Goal: Feedback & Contribution: Leave review/rating

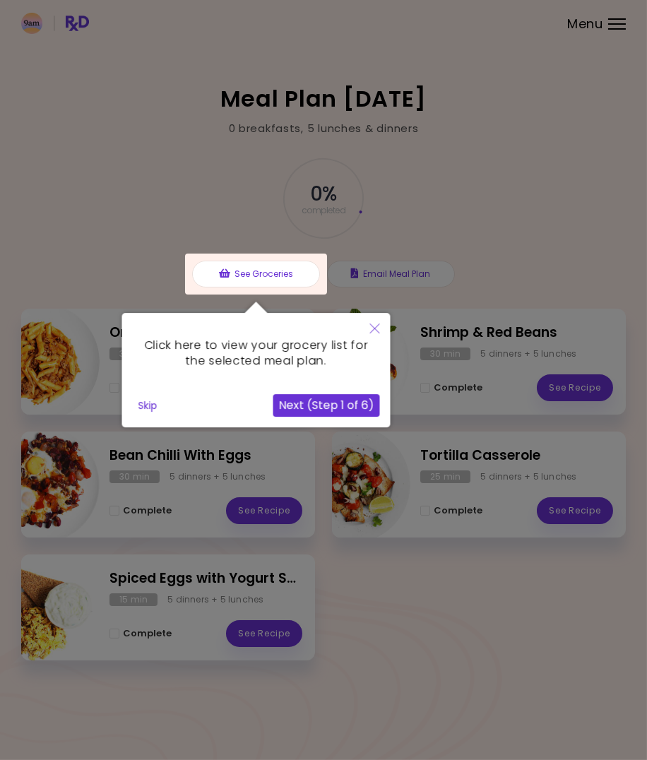
click at [557, 228] on div at bounding box center [323, 380] width 647 height 760
click at [379, 333] on icon "Close" at bounding box center [374, 328] width 10 height 10
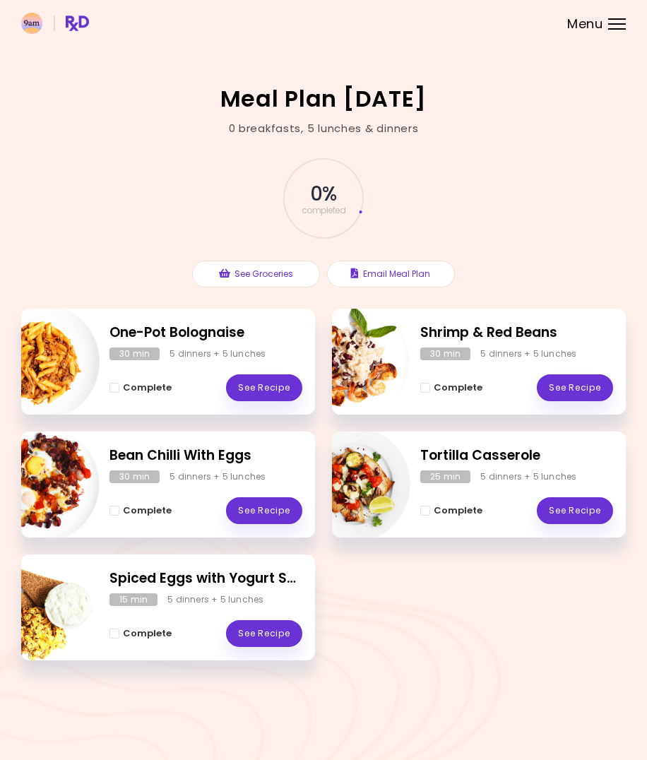
click at [271, 389] on link "See Recipe" at bounding box center [264, 387] width 76 height 27
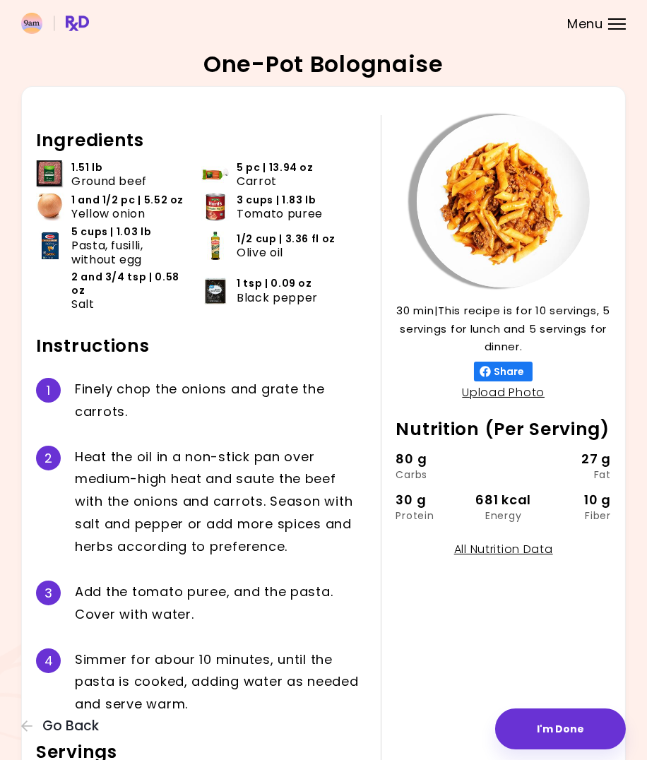
click at [626, 749] on button "I'm Done" at bounding box center [560, 728] width 131 height 41
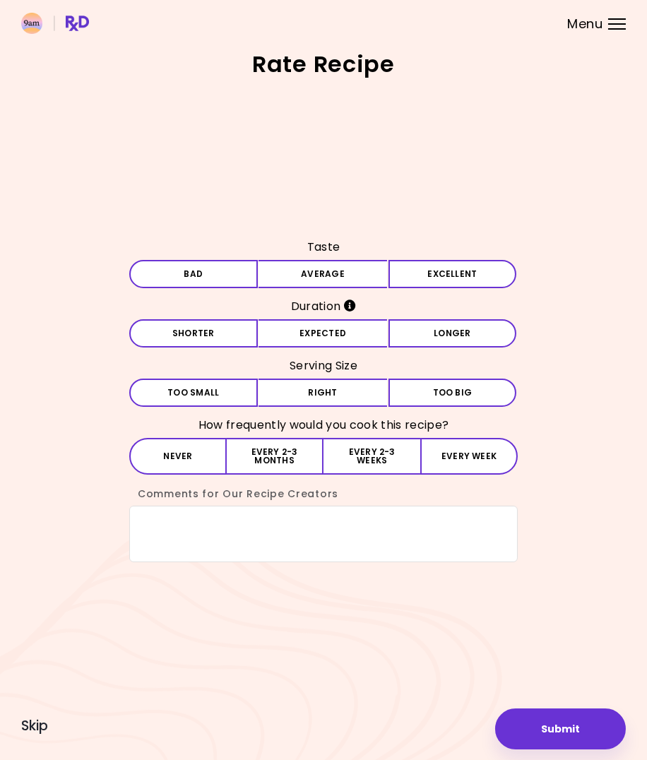
click at [387, 288] on button "Average" at bounding box center [322, 274] width 129 height 28
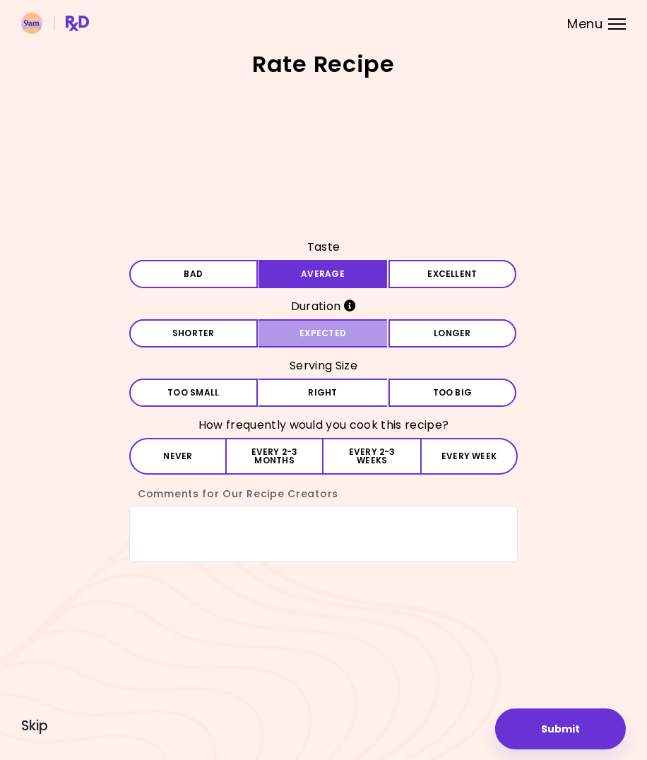
click at [387, 347] on button "Expected" at bounding box center [322, 333] width 129 height 28
click at [219, 397] on span "Too small" at bounding box center [193, 392] width 52 height 8
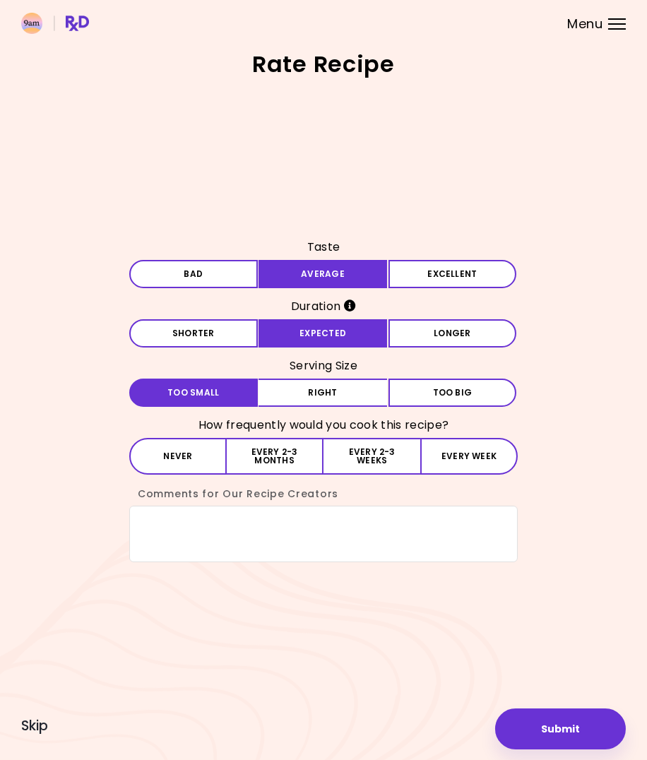
click at [270, 462] on button "Every 2-3 months" at bounding box center [275, 456] width 97 height 37
click at [626, 749] on button "Submit" at bounding box center [560, 728] width 131 height 41
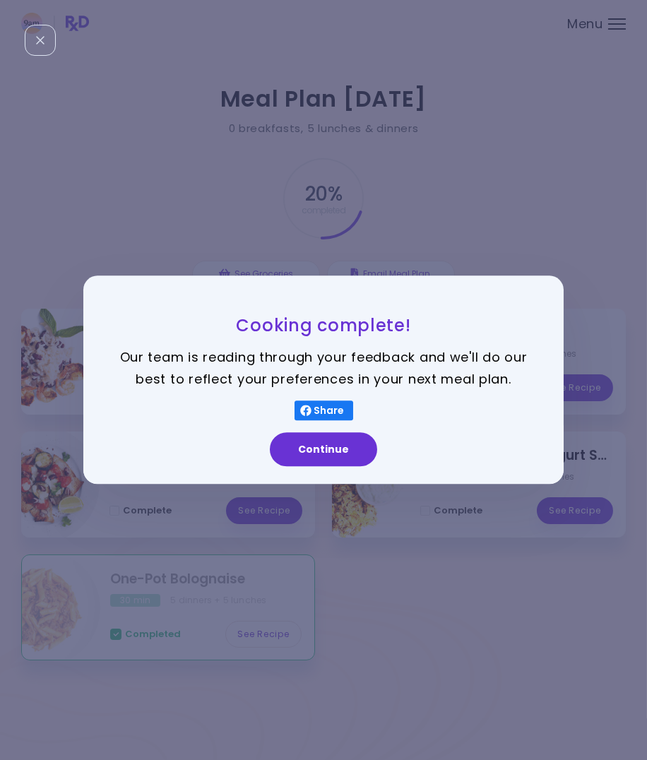
click at [377, 467] on button "Continue" at bounding box center [323, 450] width 107 height 34
